Goal: Navigation & Orientation: Find specific page/section

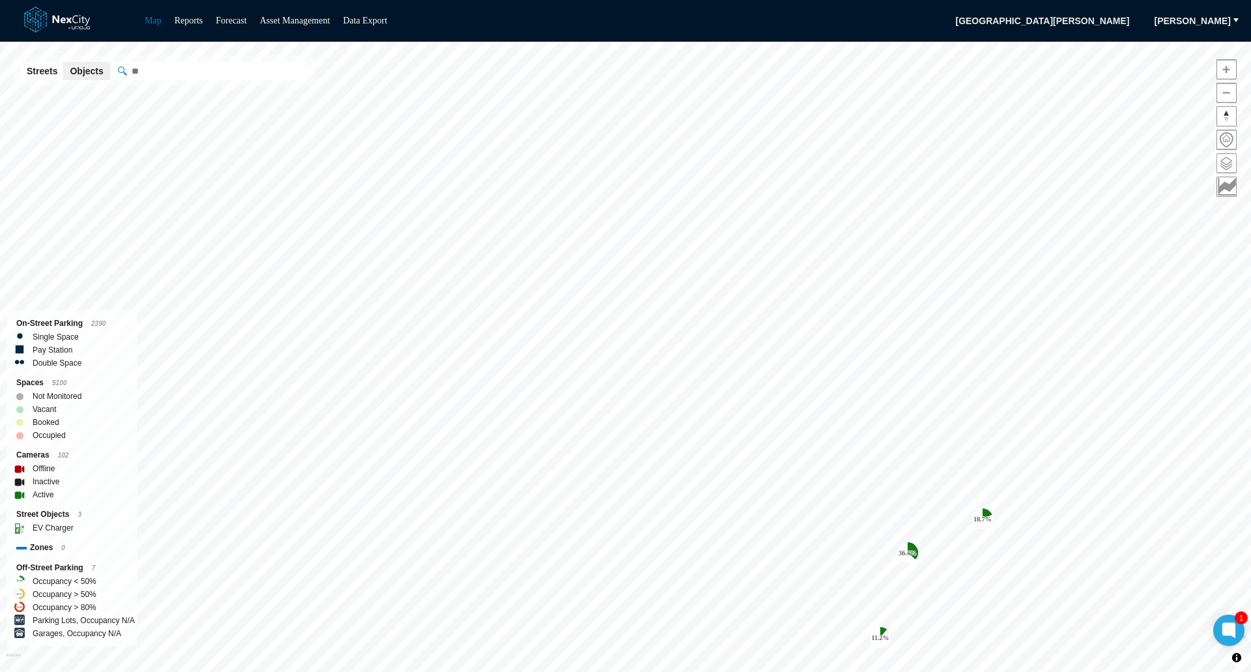
click at [1227, 160] on span at bounding box center [1226, 163] width 19 height 19
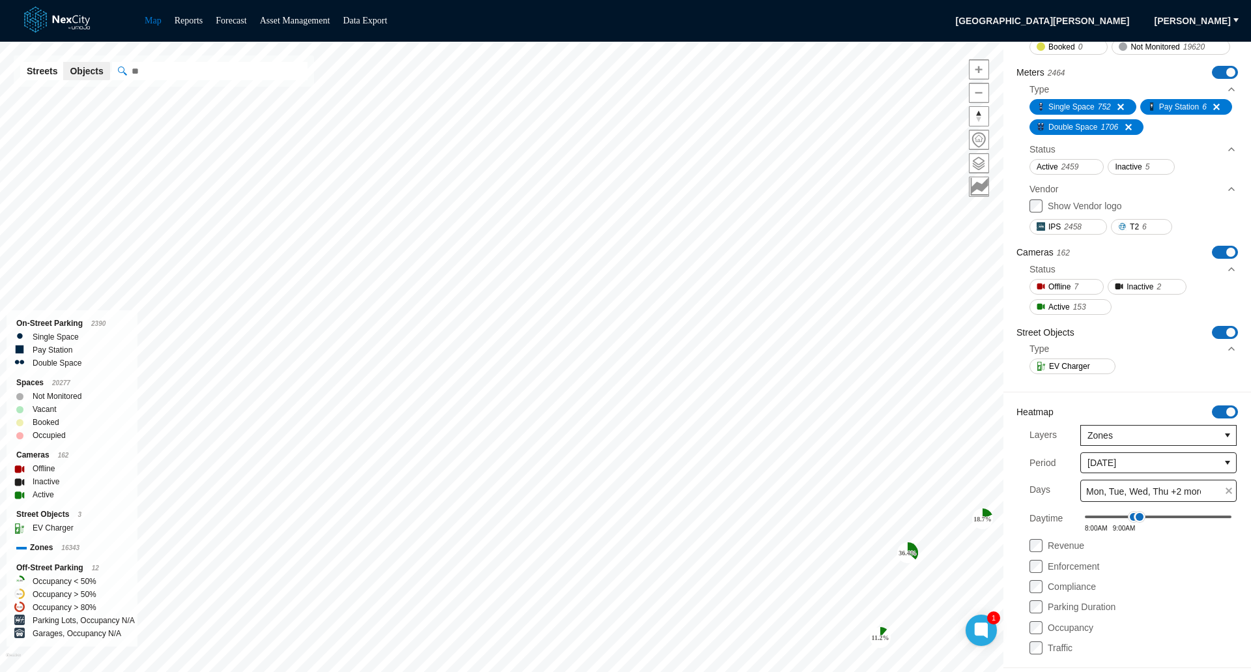
scroll to position [261, 0]
